Goal: Task Accomplishment & Management: Use online tool/utility

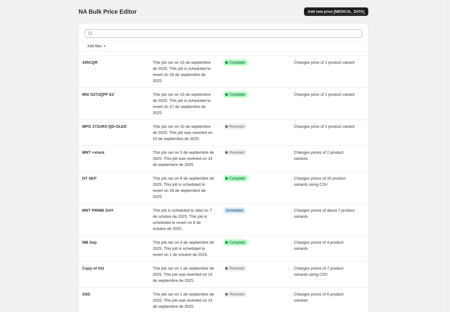
click at [327, 13] on span "Add new price [MEDICAL_DATA]" at bounding box center [336, 11] width 57 height 5
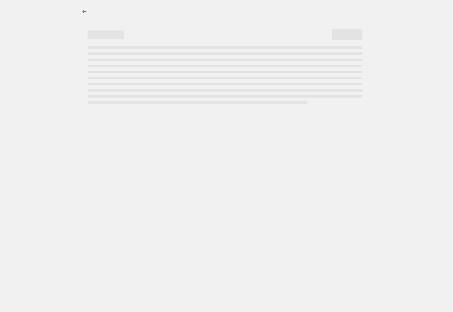
select select "percentage"
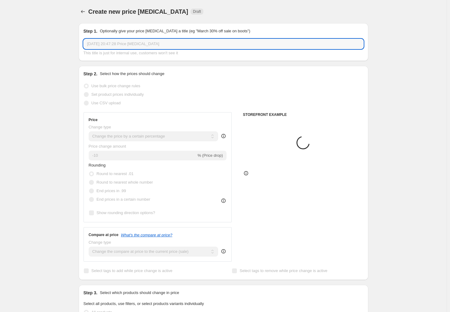
click at [111, 42] on input "[DATE] 20:47:28 Price [MEDICAL_DATA]" at bounding box center [224, 44] width 280 height 10
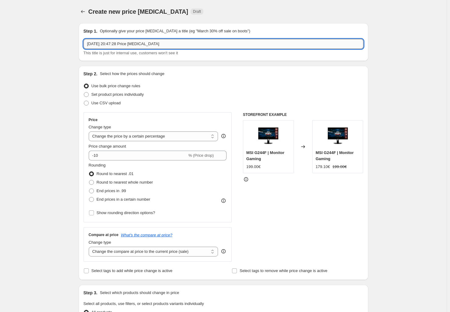
click at [111, 42] on input "[DATE] 20:47:28 Price [MEDICAL_DATA]" at bounding box center [224, 44] width 280 height 10
drag, startPoint x: 108, startPoint y: 44, endPoint x: 98, endPoint y: 53, distance: 13.2
click at [108, 44] on input "GG" at bounding box center [224, 44] width 280 height 10
type input "GG"
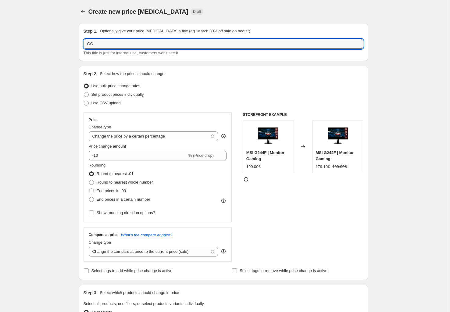
drag, startPoint x: 51, startPoint y: 85, endPoint x: 70, endPoint y: 86, distance: 19.6
click at [51, 85] on div "Create new price [MEDICAL_DATA]. This page is ready Create new price [MEDICAL_D…" at bounding box center [223, 305] width 447 height 610
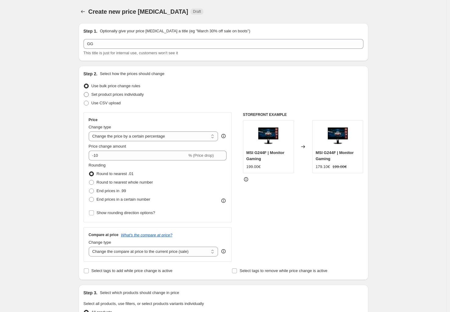
click at [114, 95] on span "Set product prices individually" at bounding box center [118, 94] width 52 height 5
click at [84, 92] on input "Set product prices individually" at bounding box center [84, 92] width 0 height 0
radio input "true"
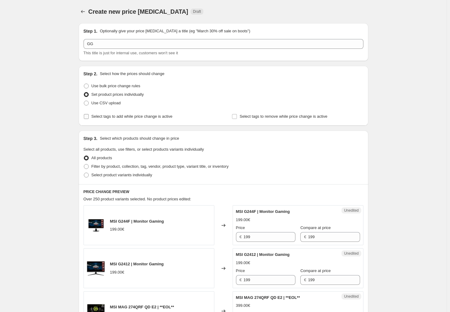
click at [122, 116] on span "Select tags to add while price change is active" at bounding box center [132, 116] width 81 height 5
click at [89, 116] on input "Select tags to add while price change is active" at bounding box center [86, 116] width 5 height 5
checkbox input "true"
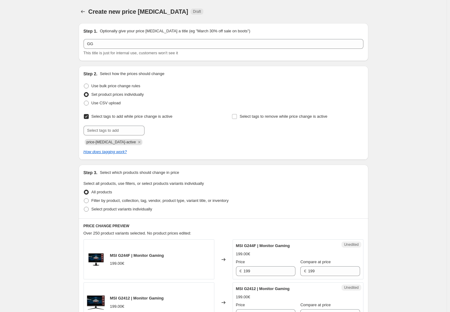
click at [137, 142] on icon "Remove price-change-job-active" at bounding box center [139, 141] width 5 height 5
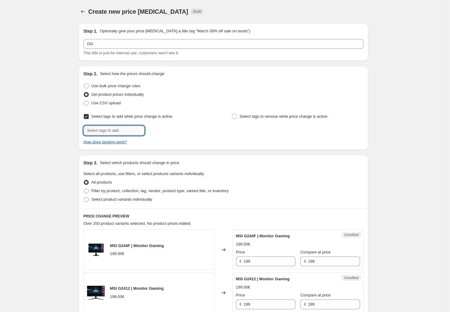
click at [113, 132] on input "text" at bounding box center [114, 131] width 61 height 10
type input "offer"
click at [164, 129] on span "offer" at bounding box center [162, 130] width 8 height 4
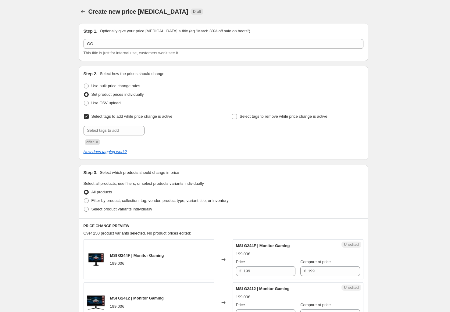
click at [115, 210] on span "Select product variants individually" at bounding box center [122, 209] width 61 height 5
click at [84, 207] on input "Select product variants individually" at bounding box center [84, 207] width 0 height 0
radio input "true"
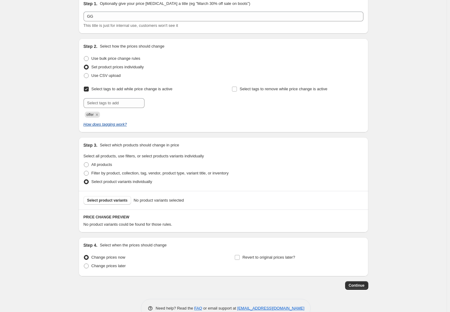
scroll to position [42, 0]
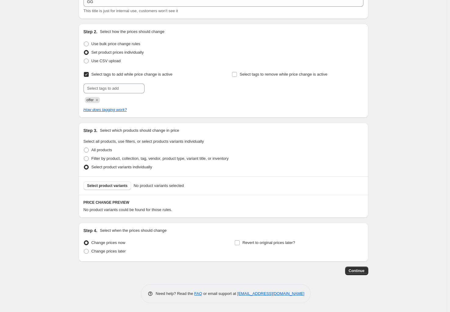
drag, startPoint x: 280, startPoint y: 242, endPoint x: 283, endPoint y: 227, distance: 15.3
click at [280, 241] on span "Revert to original prices later?" at bounding box center [269, 242] width 53 height 5
click at [240, 241] on input "Revert to original prices later?" at bounding box center [237, 242] width 5 height 5
checkbox input "true"
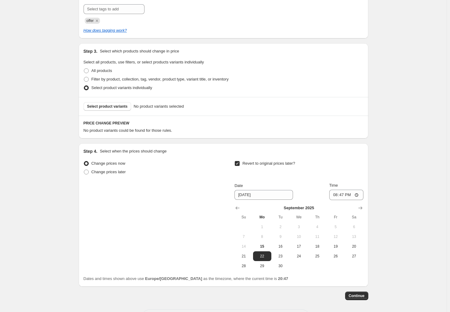
scroll to position [146, 0]
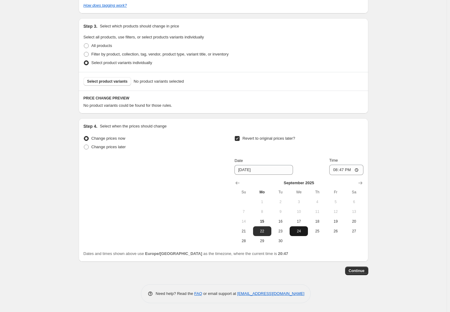
click at [302, 234] on button "24" at bounding box center [299, 231] width 18 height 10
type input "[DATE]"
click at [346, 171] on input "20:47" at bounding box center [346, 170] width 34 height 10
type input "23:59"
click at [402, 152] on div "Create new price [MEDICAL_DATA]. This page is ready Create new price [MEDICAL_D…" at bounding box center [223, 83] width 447 height 459
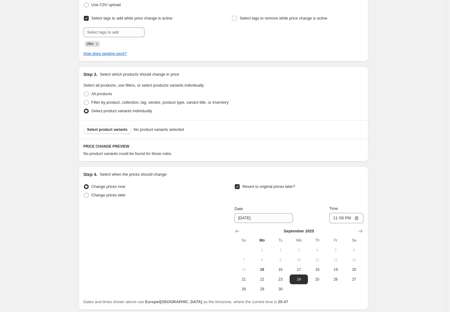
scroll to position [55, 0]
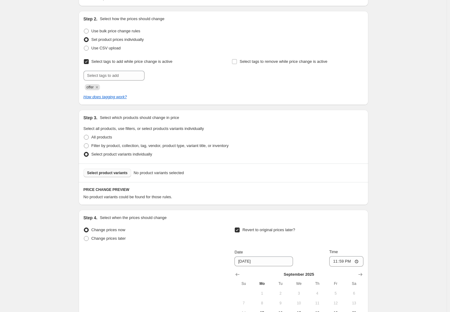
click at [116, 173] on span "Select product variants" at bounding box center [107, 173] width 41 height 5
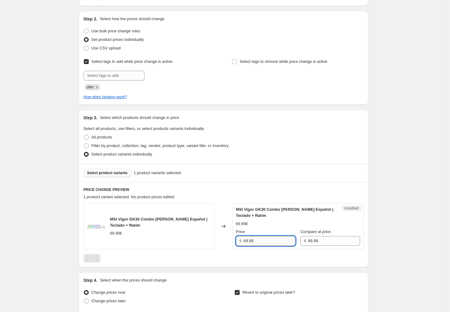
click at [262, 240] on input "69.99" at bounding box center [270, 241] width 52 height 10
type input "50.99"
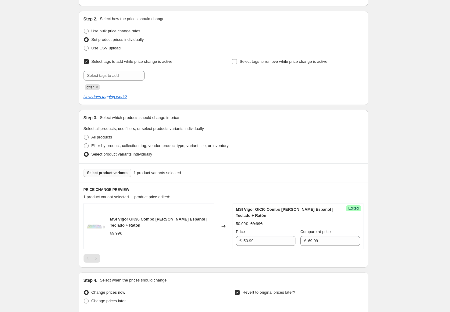
click at [59, 135] on div "Create new price [MEDICAL_DATA]. This page is ready Create new price [MEDICAL_D…" at bounding box center [223, 205] width 447 height 521
click at [112, 173] on span "Select product variants" at bounding box center [107, 173] width 41 height 5
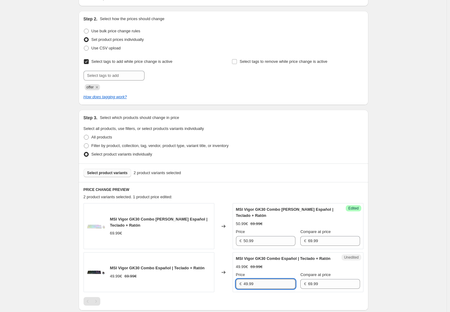
click at [256, 289] on input "49.99" at bounding box center [270, 284] width 52 height 10
type input "46.99"
drag, startPoint x: 403, startPoint y: 131, endPoint x: 392, endPoint y: 122, distance: 14.1
click at [403, 131] on div "Create new price [MEDICAL_DATA]. This page is ready Create new price [MEDICAL_D…" at bounding box center [223, 227] width 447 height 564
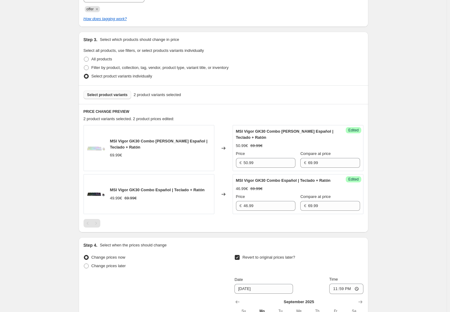
scroll to position [146, 0]
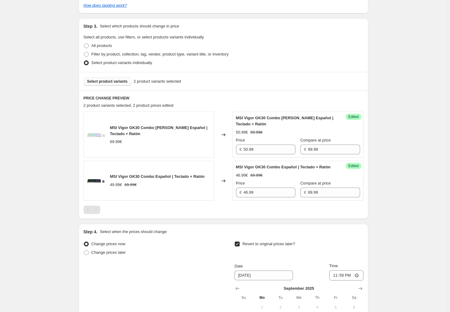
click at [423, 132] on div "Create new price [MEDICAL_DATA]. This page is ready Create new price [MEDICAL_D…" at bounding box center [223, 136] width 447 height 564
drag, startPoint x: 112, startPoint y: 180, endPoint x: 203, endPoint y: 179, distance: 90.9
click at [203, 179] on span "MSI Vigor GK30 Combo Español | Teclado + Ratón" at bounding box center [157, 176] width 95 height 5
copy span "MSI Vigor GK30 Combo Español | Teclado + Rató"
click at [401, 82] on div "Create new price [MEDICAL_DATA]. This page is ready Create new price [MEDICAL_D…" at bounding box center [223, 136] width 447 height 564
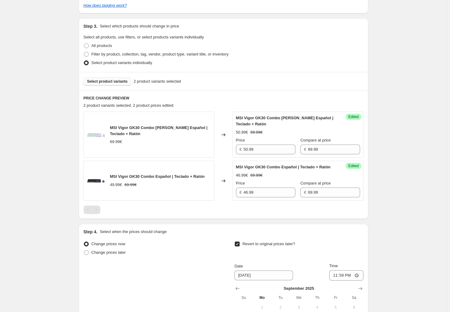
click at [107, 81] on span "Select product variants" at bounding box center [107, 81] width 41 height 5
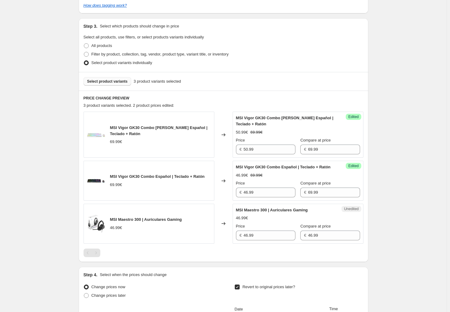
click at [260, 229] on div "Price" at bounding box center [265, 226] width 59 height 6
click at [256, 244] on div "Unedited MSI Maestro 300 | Auriculares Gaming 46.99€ Price € 46.99 Compare at p…" at bounding box center [298, 224] width 131 height 40
click at [256, 240] on input "46.99" at bounding box center [270, 236] width 52 height 10
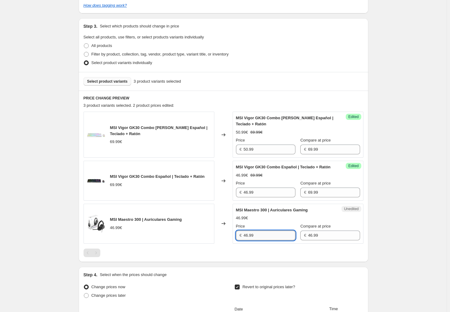
click at [255, 240] on input "46.99" at bounding box center [270, 236] width 52 height 10
type input "24.99"
click at [55, 149] on div "Create new price [MEDICAL_DATA]. This page is ready Create new price [MEDICAL_D…" at bounding box center [223, 157] width 447 height 607
drag, startPoint x: 412, startPoint y: 91, endPoint x: 388, endPoint y: 69, distance: 32.2
click at [412, 91] on div "Create new price [MEDICAL_DATA]. This page is ready Create new price [MEDICAL_D…" at bounding box center [223, 157] width 447 height 607
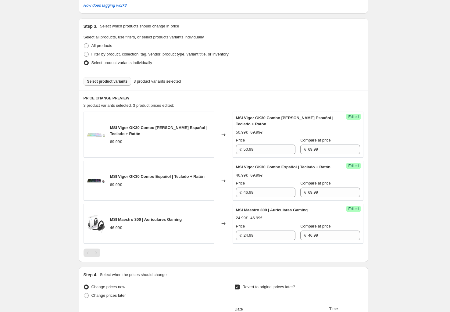
click at [106, 84] on span "Select product variants" at bounding box center [107, 81] width 41 height 5
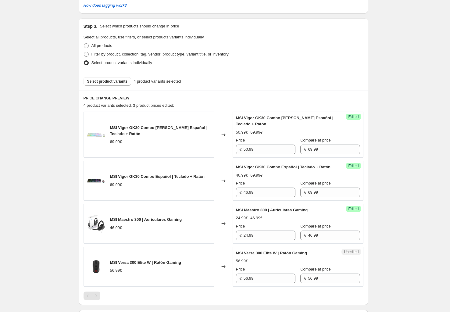
scroll to position [207, 0]
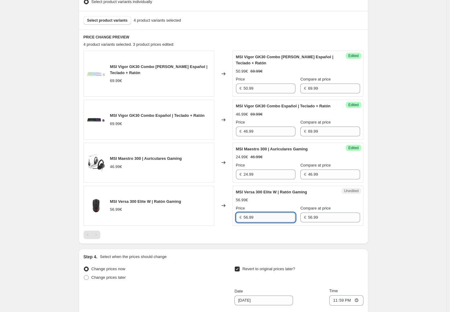
click at [255, 222] on input "56.99" at bounding box center [270, 218] width 52 height 10
type input "50.99"
click at [381, 85] on div "Create new price [MEDICAL_DATA]. This page is ready Create new price [MEDICAL_D…" at bounding box center [223, 118] width 447 height 650
click at [111, 17] on button "Select product variants" at bounding box center [108, 20] width 48 height 9
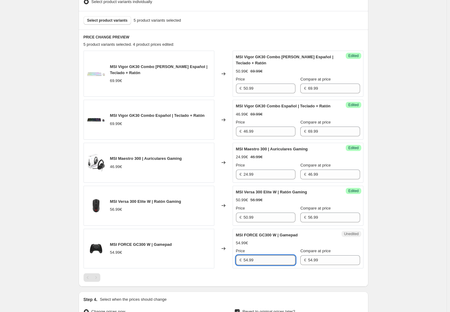
click at [255, 261] on input "54.99" at bounding box center [270, 260] width 52 height 10
type input "40.99"
drag, startPoint x: 403, startPoint y: 146, endPoint x: 326, endPoint y: 68, distance: 109.4
click at [403, 146] on div "Create new price [MEDICAL_DATA]. This page is ready Create new price [MEDICAL_D…" at bounding box center [223, 139] width 447 height 693
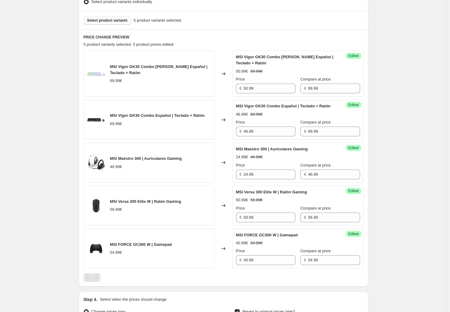
click at [105, 19] on span "Select product variants" at bounding box center [107, 20] width 41 height 5
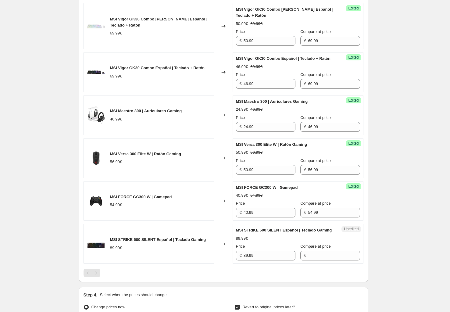
scroll to position [268, 0]
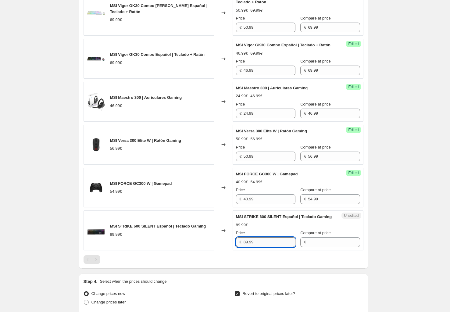
click at [255, 247] on input "89.99" at bounding box center [270, 242] width 52 height 10
click at [308, 247] on input "Compare at price" at bounding box center [334, 242] width 52 height 10
paste input "89.99"
type input "89.99"
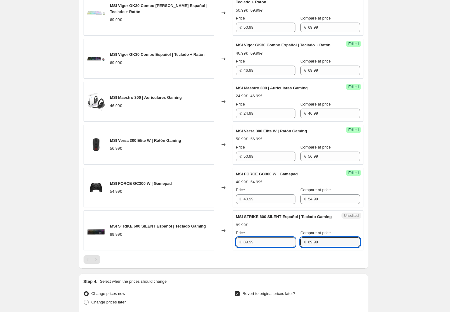
click at [267, 247] on input "89.99" at bounding box center [270, 242] width 52 height 10
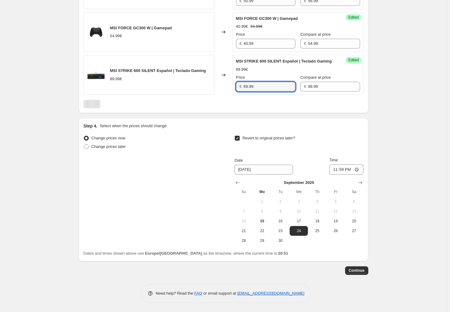
scroll to position [434, 0]
type input "69.99"
click at [365, 273] on span "Continue" at bounding box center [357, 270] width 16 height 5
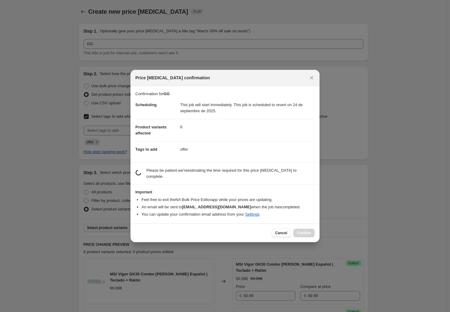
scroll to position [0, 0]
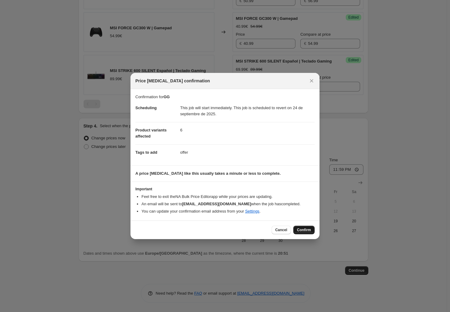
click at [302, 229] on span "Confirm" at bounding box center [304, 230] width 14 height 5
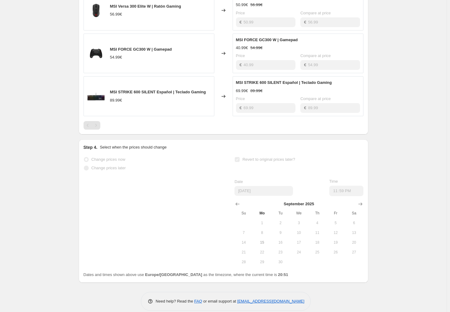
scroll to position [447, 0]
drag, startPoint x: 408, startPoint y: 71, endPoint x: 398, endPoint y: 62, distance: 13.2
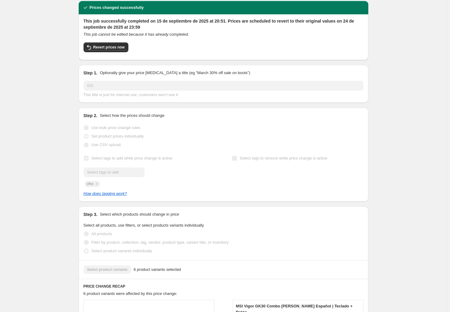
scroll to position [31, 0]
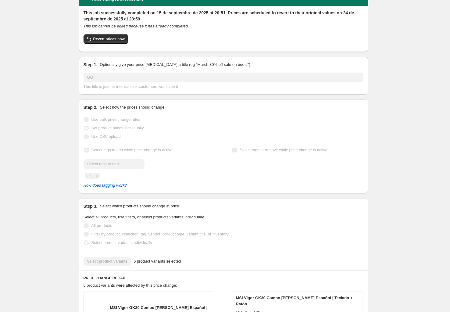
drag, startPoint x: 414, startPoint y: 32, endPoint x: 378, endPoint y: 4, distance: 45.6
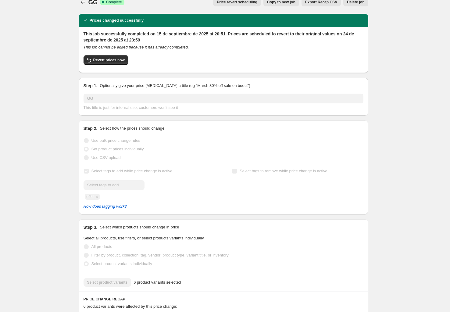
scroll to position [0, 0]
